Goal: Information Seeking & Learning: Compare options

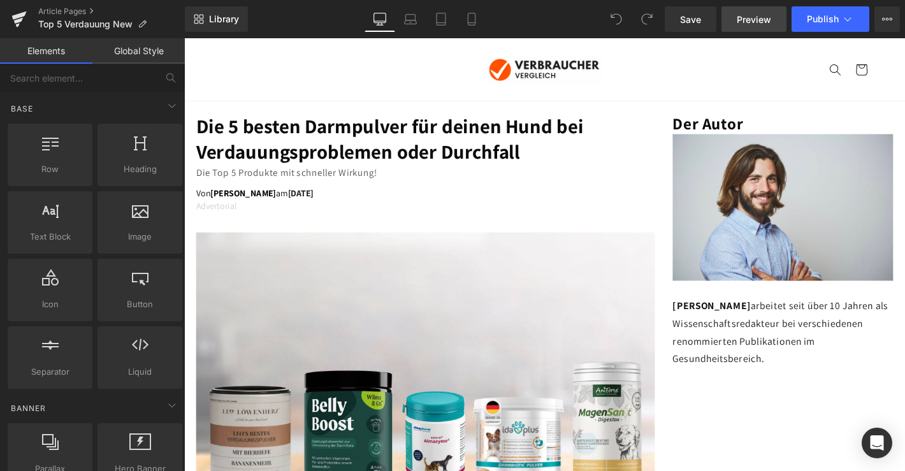
click at [755, 13] on span "Preview" at bounding box center [753, 19] width 34 height 13
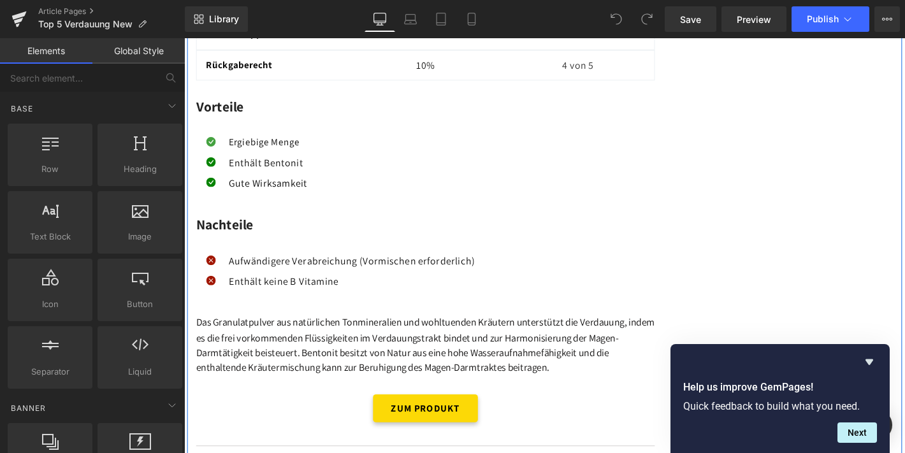
scroll to position [4772, 0]
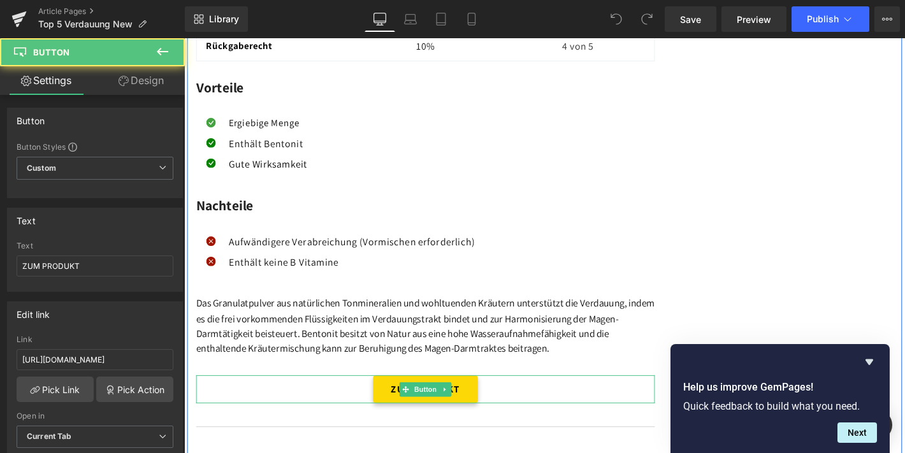
click at [412, 399] on link "ZUM PRODUKT" at bounding box center [442, 414] width 112 height 30
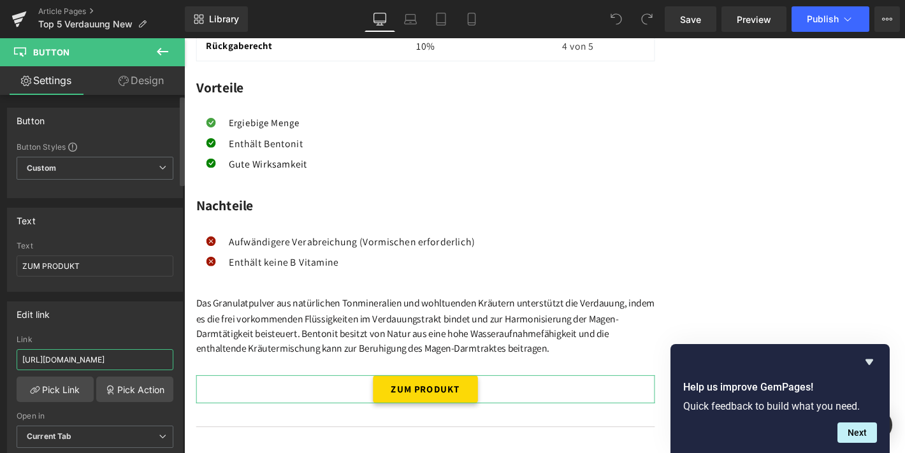
click at [78, 359] on input "[URL][DOMAIN_NAME]" at bounding box center [95, 359] width 157 height 21
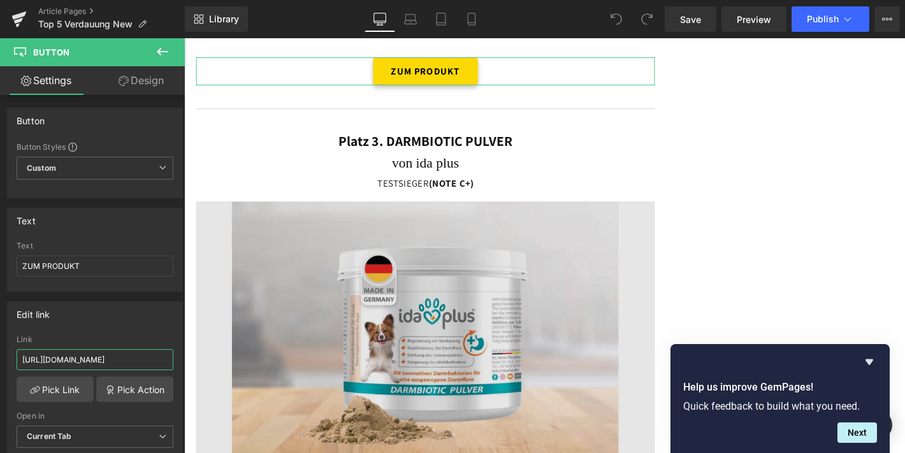
scroll to position [5116, 0]
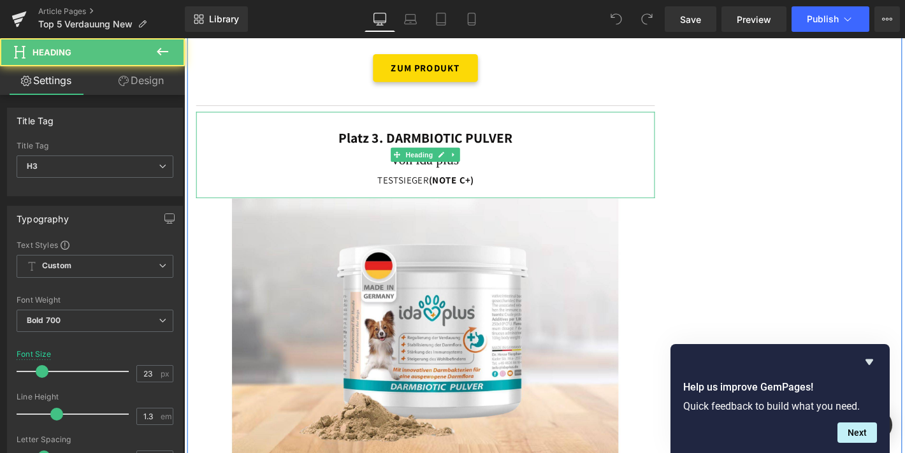
drag, startPoint x: 399, startPoint y: 97, endPoint x: 477, endPoint y: 126, distance: 82.8
click at [477, 126] on div "Platz 3. DARMBIOTIC PULVER von ida plus TESTSIEGER (NOTE C+)" at bounding box center [442, 163] width 490 height 92
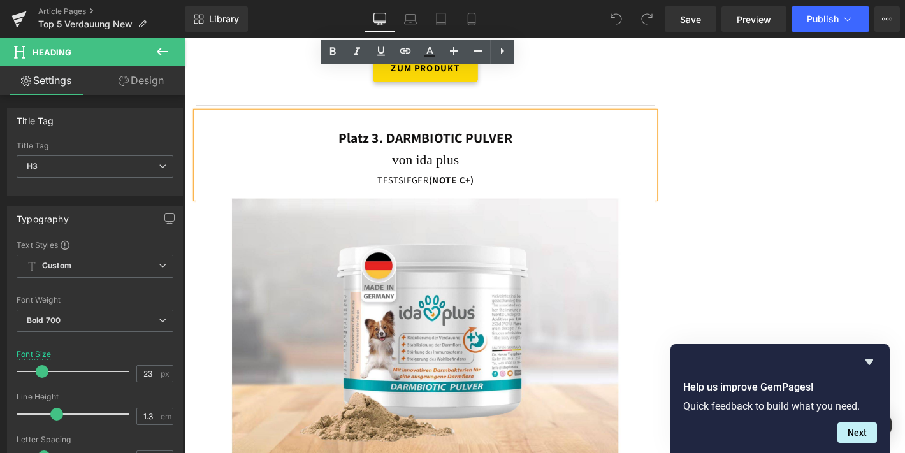
copy div "DARMBIOTIC PULVER von ida plus"
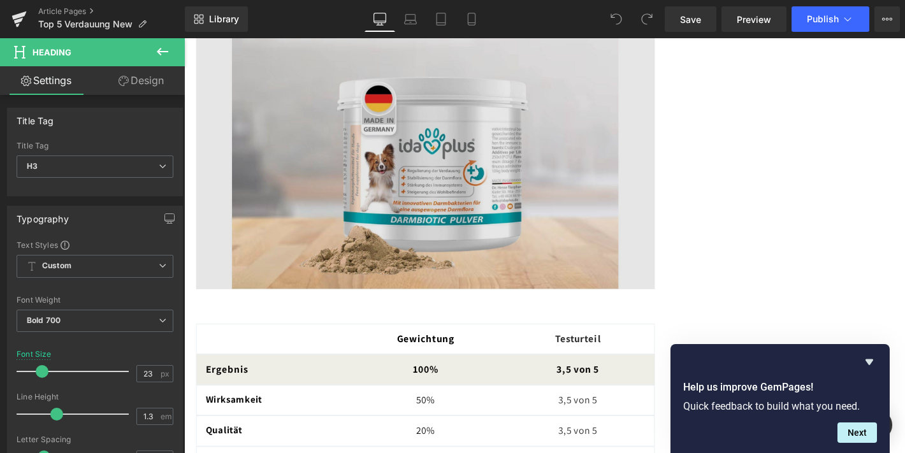
scroll to position [5301, 0]
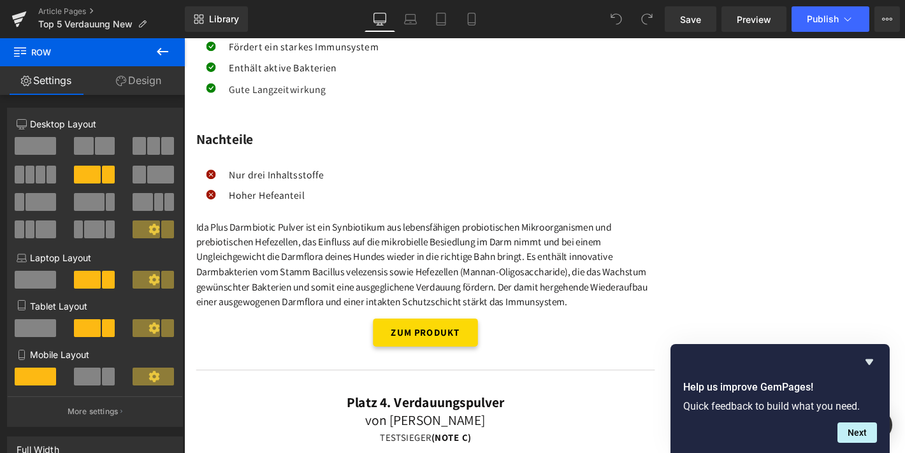
scroll to position [5879, 0]
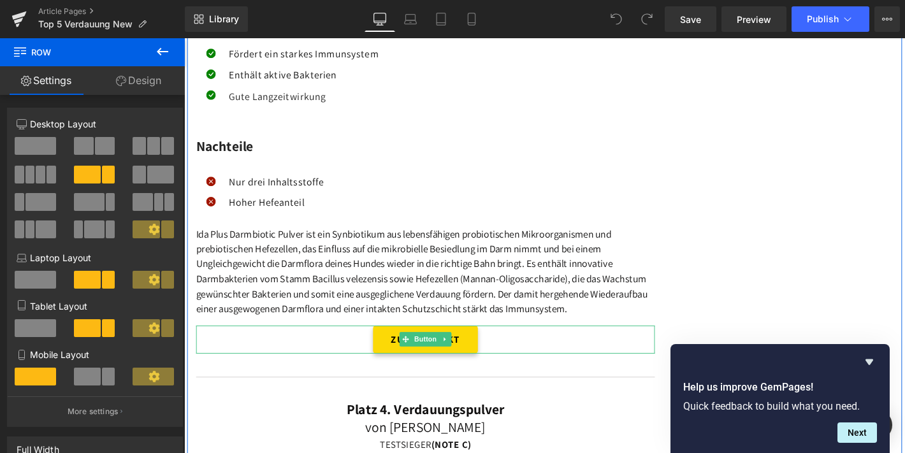
click at [489, 345] on link "ZUM PRODUKT" at bounding box center [442, 360] width 112 height 30
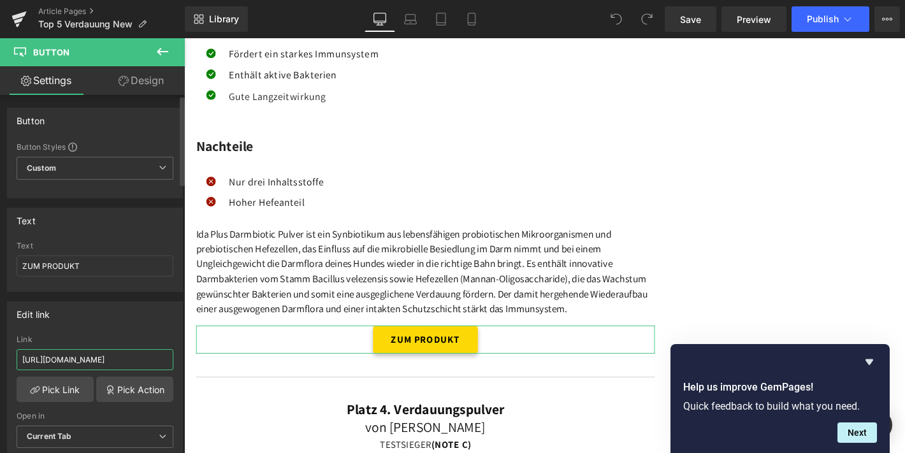
click at [81, 364] on input "[URL][DOMAIN_NAME]" at bounding box center [95, 359] width 157 height 21
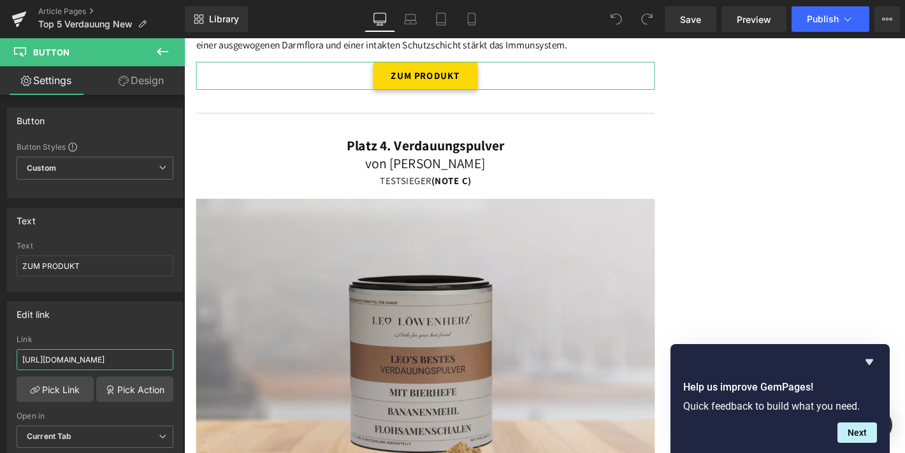
scroll to position [6161, 0]
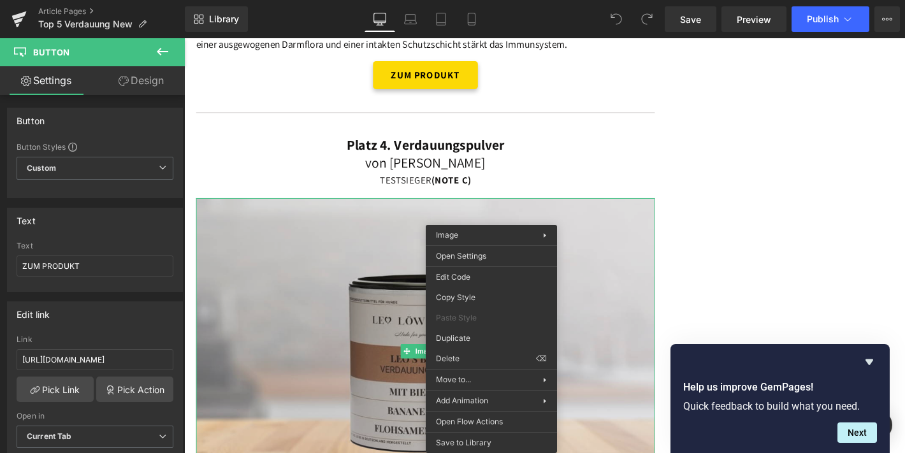
click at [393, 323] on img at bounding box center [442, 373] width 490 height 327
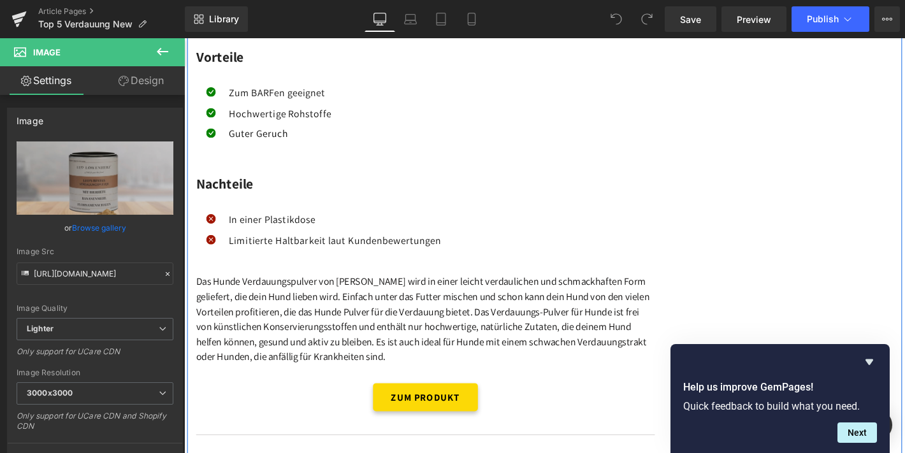
scroll to position [6941, 0]
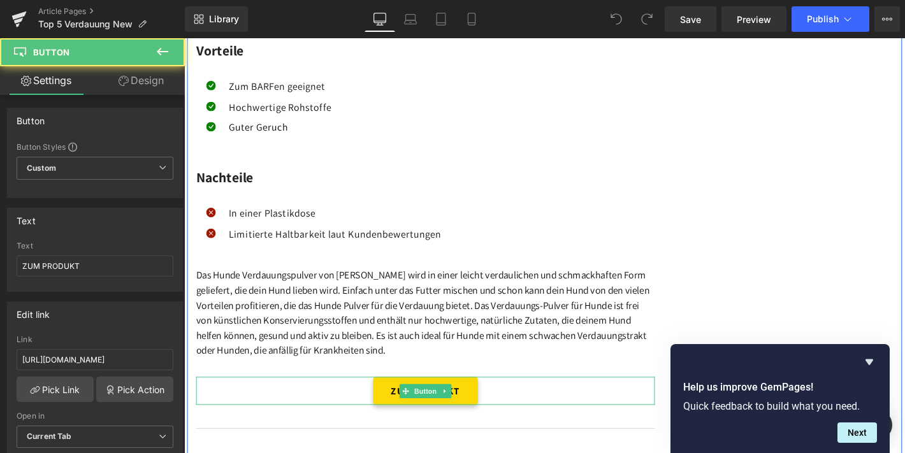
click at [440, 401] on link "ZUM PRODUKT" at bounding box center [442, 416] width 112 height 30
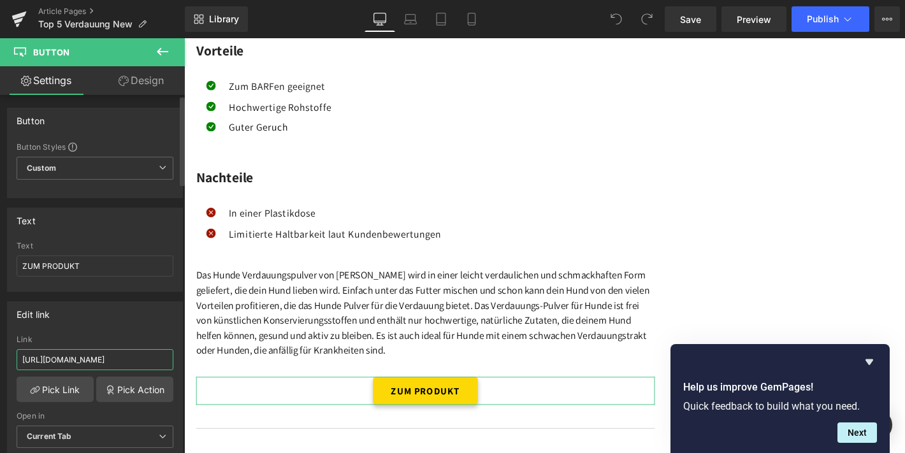
click at [134, 351] on input "[URL][DOMAIN_NAME]" at bounding box center [95, 359] width 157 height 21
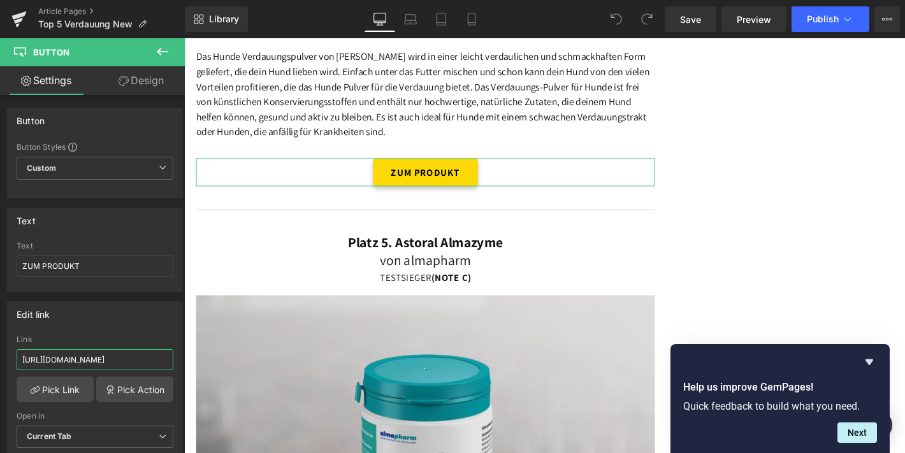
scroll to position [7188, 0]
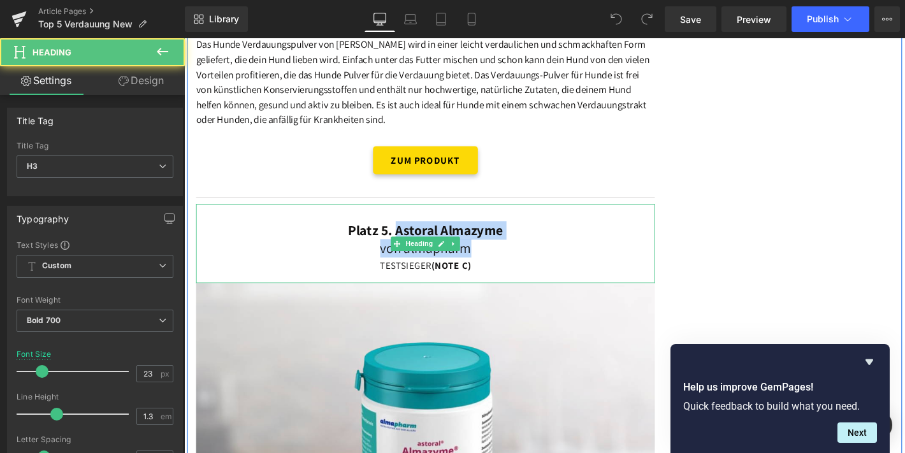
drag, startPoint x: 409, startPoint y: 162, endPoint x: 487, endPoint y: 190, distance: 83.2
click at [487, 215] on div "Platz 5. Astoral Almazyme von almapharm TESTSIEGER (NOTE C)" at bounding box center [442, 257] width 490 height 85
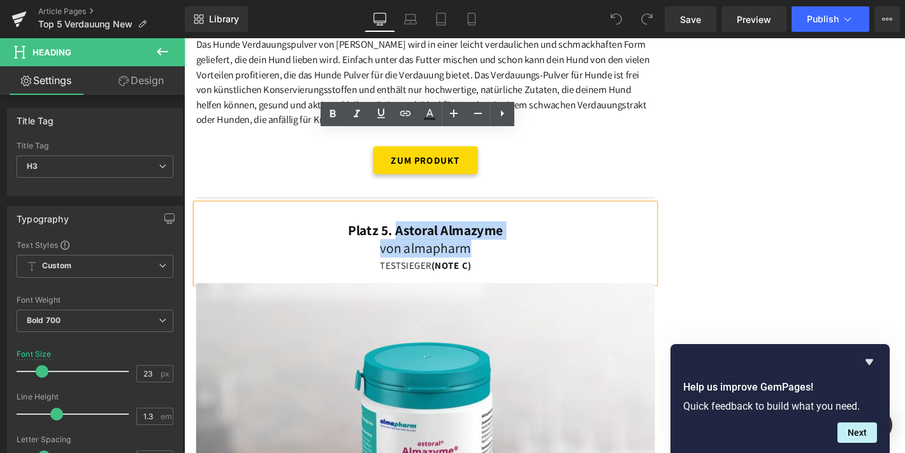
copy div "Astoral Almazyme von almapharm"
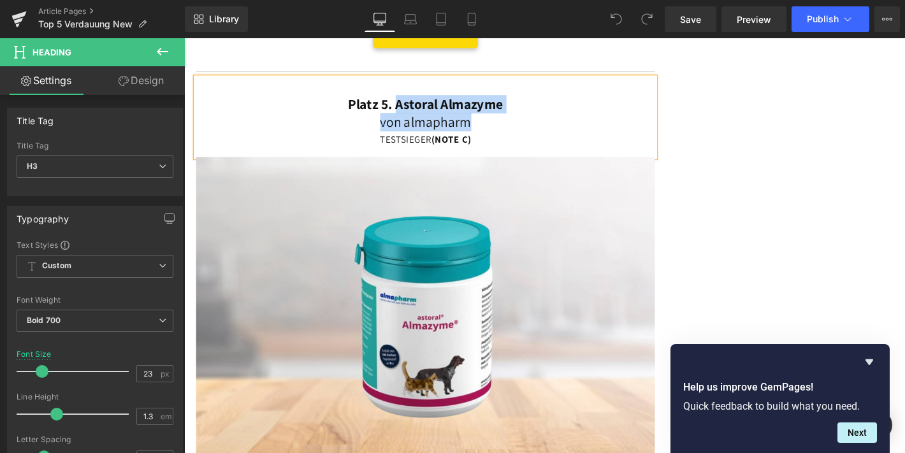
scroll to position [7339, 0]
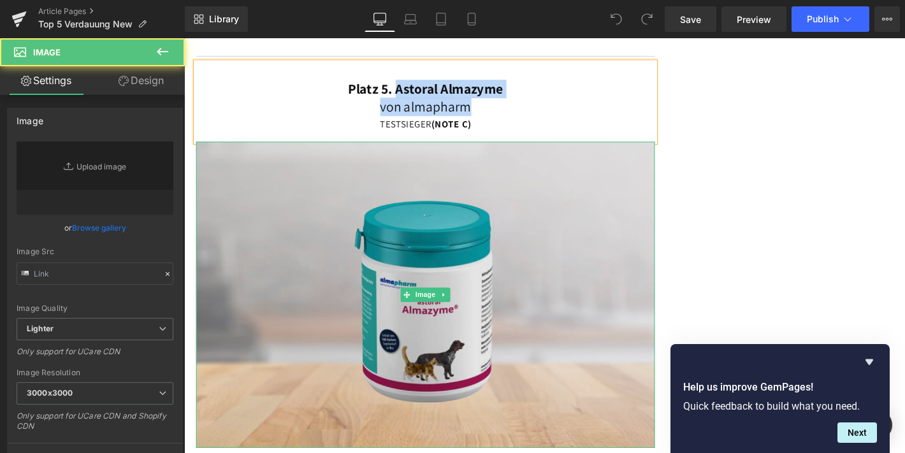
click at [439, 224] on img at bounding box center [442, 312] width 490 height 327
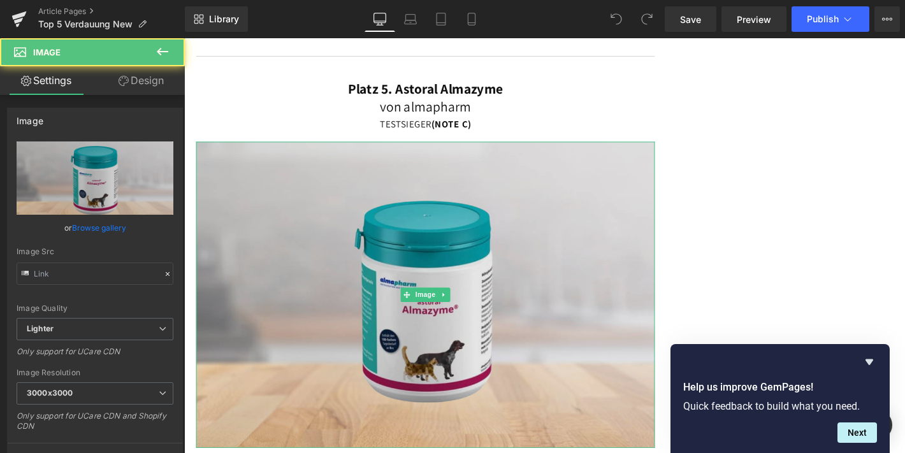
click at [505, 215] on img at bounding box center [442, 312] width 490 height 327
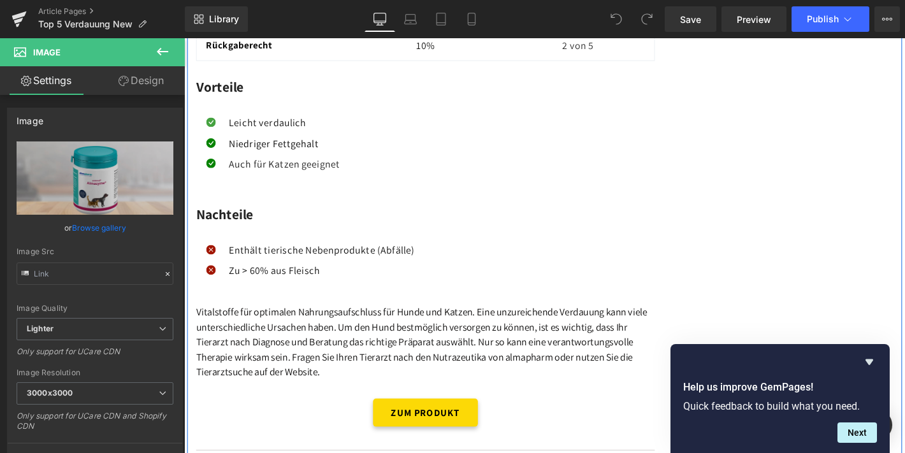
scroll to position [8047, 0]
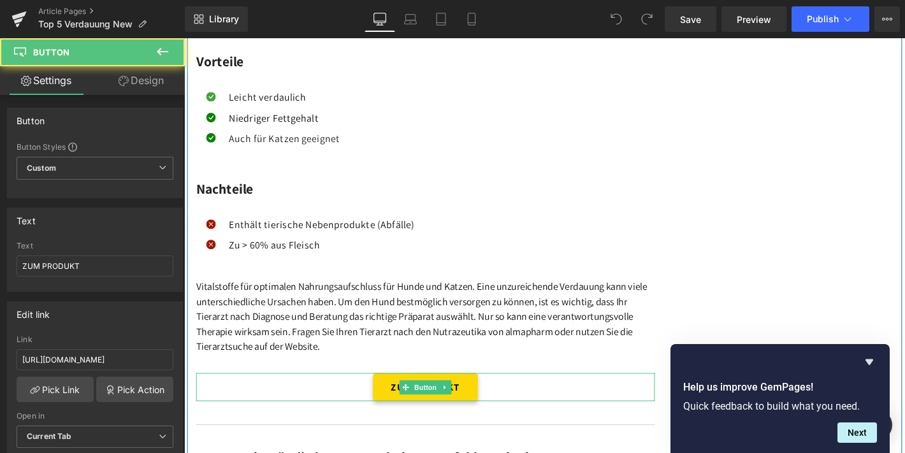
click at [429, 396] on link "ZUM PRODUKT" at bounding box center [442, 411] width 112 height 30
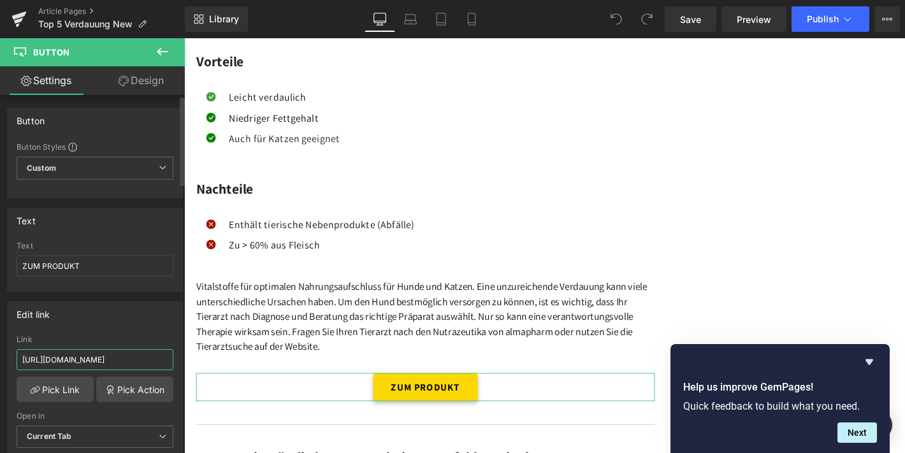
click at [113, 366] on input "[URL][DOMAIN_NAME]" at bounding box center [95, 359] width 157 height 21
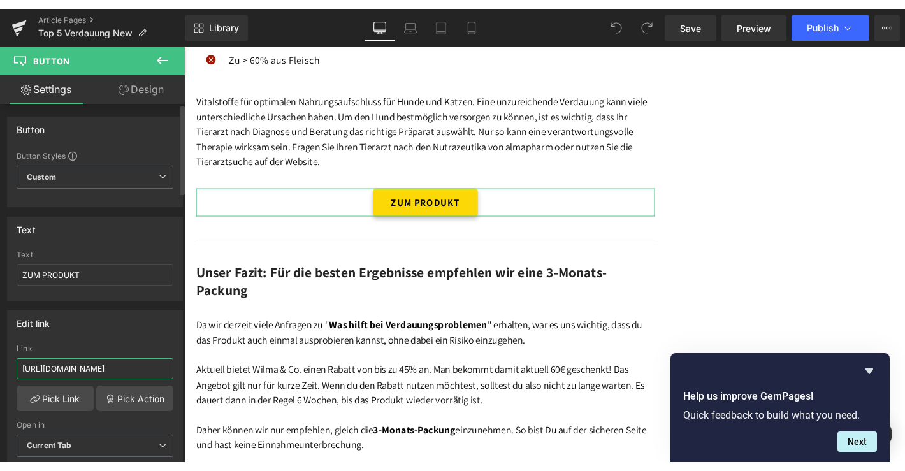
scroll to position [8264, 0]
